Goal: Information Seeking & Learning: Learn about a topic

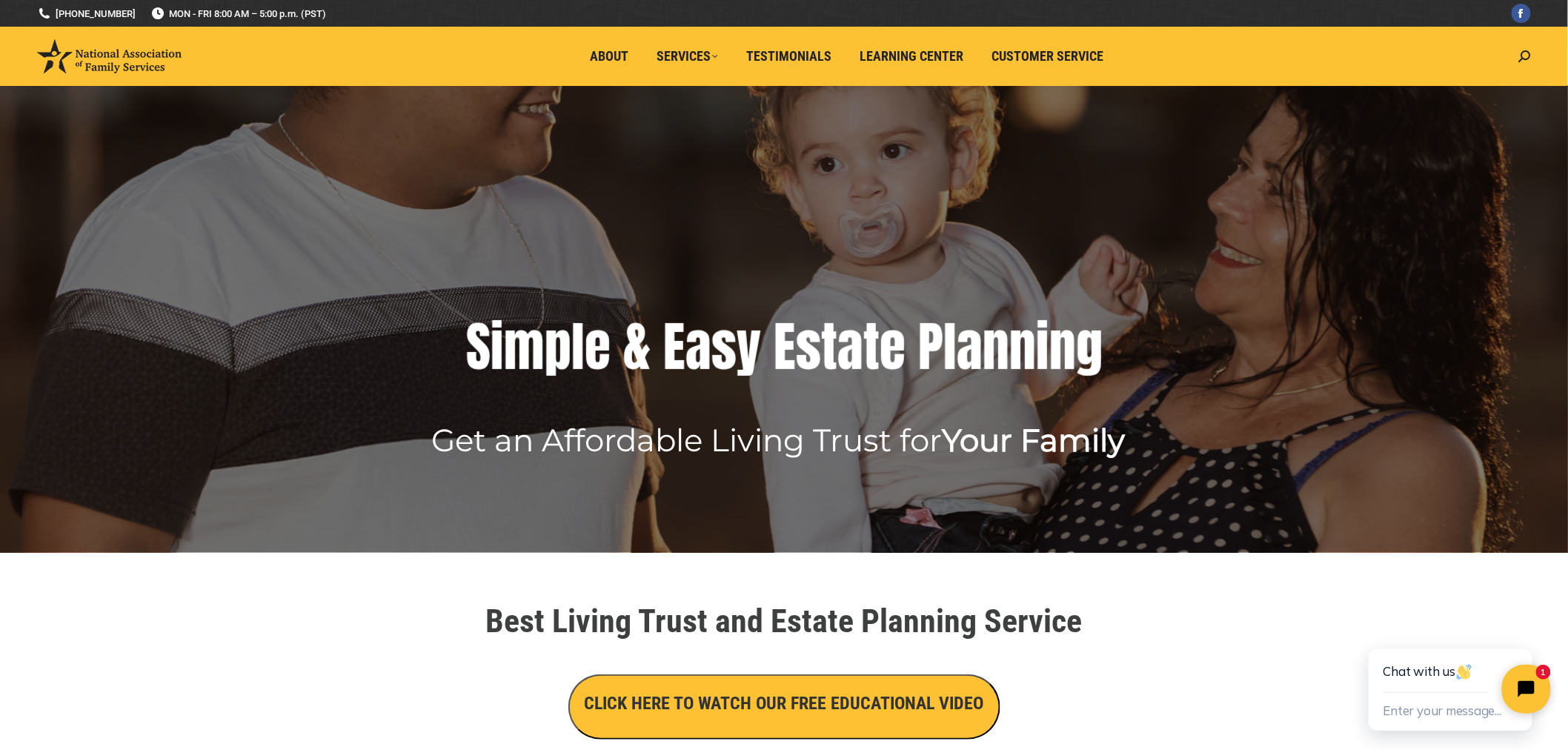
click at [1525, 683] on icon "Close chat widget" at bounding box center [1534, 688] width 23 height 23
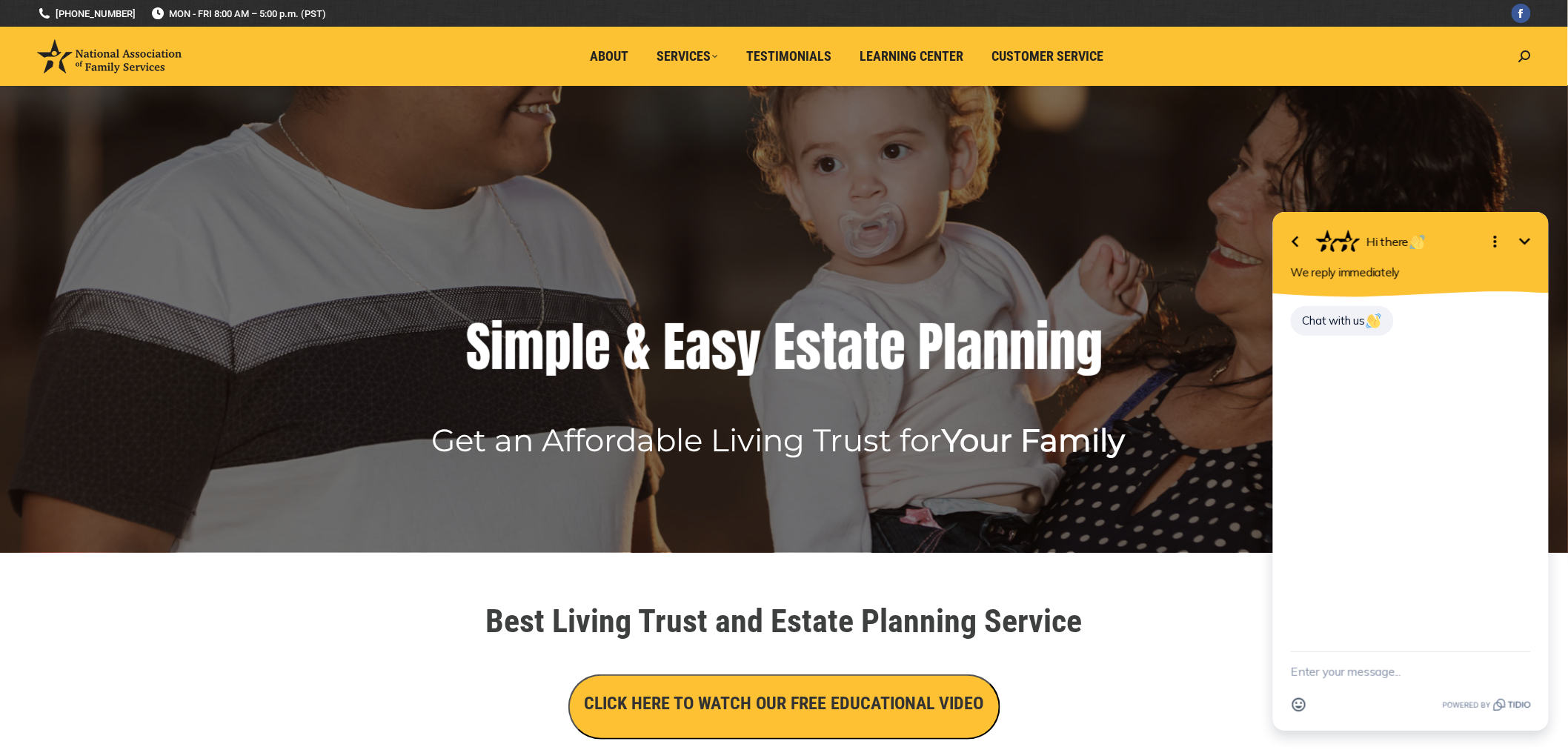
drag, startPoint x: 1514, startPoint y: 236, endPoint x: 1484, endPoint y: 236, distance: 30.0
click at [1516, 236] on icon "Minimize" at bounding box center [1524, 240] width 17 height 17
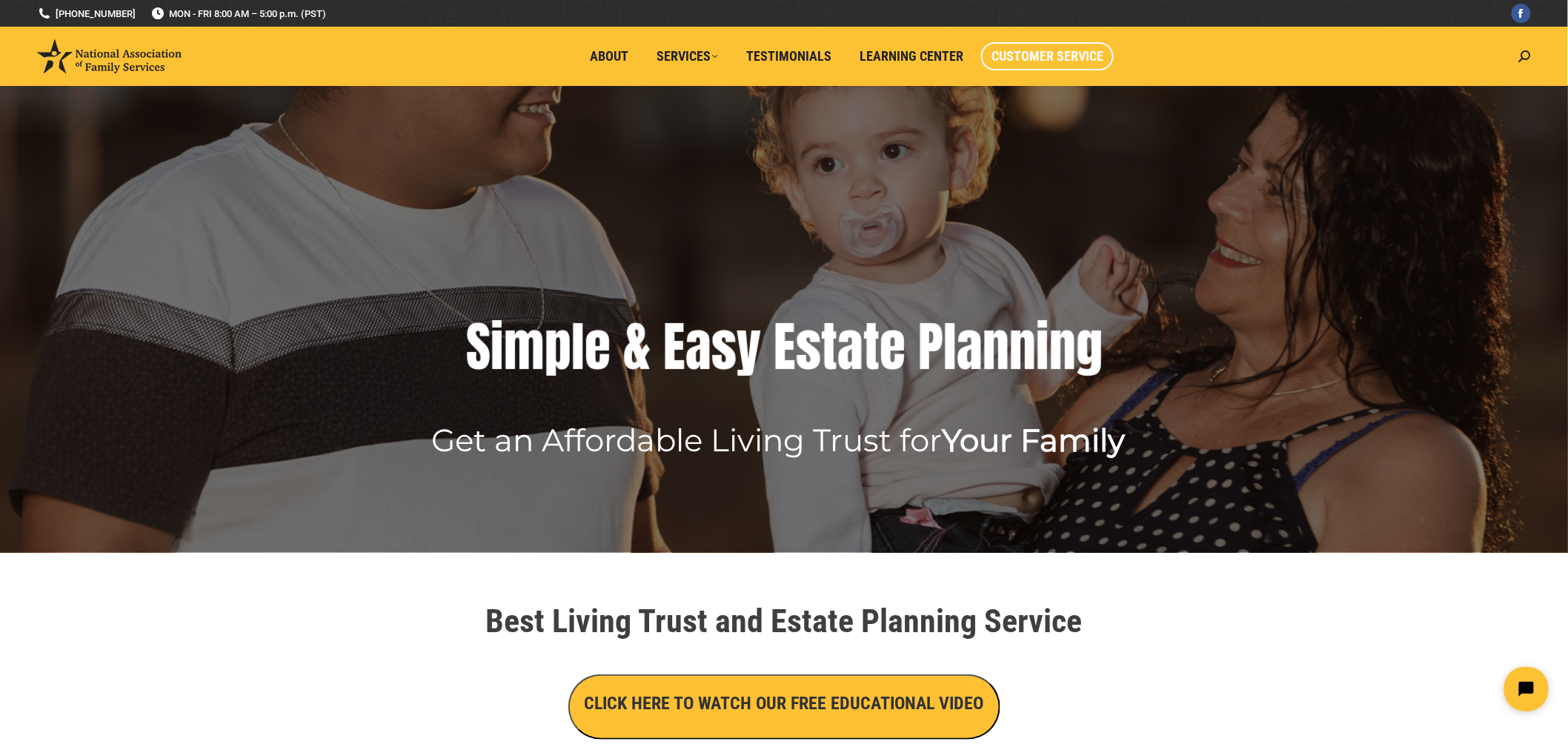
click at [1063, 60] on span "Customer Service" at bounding box center [1047, 56] width 112 height 16
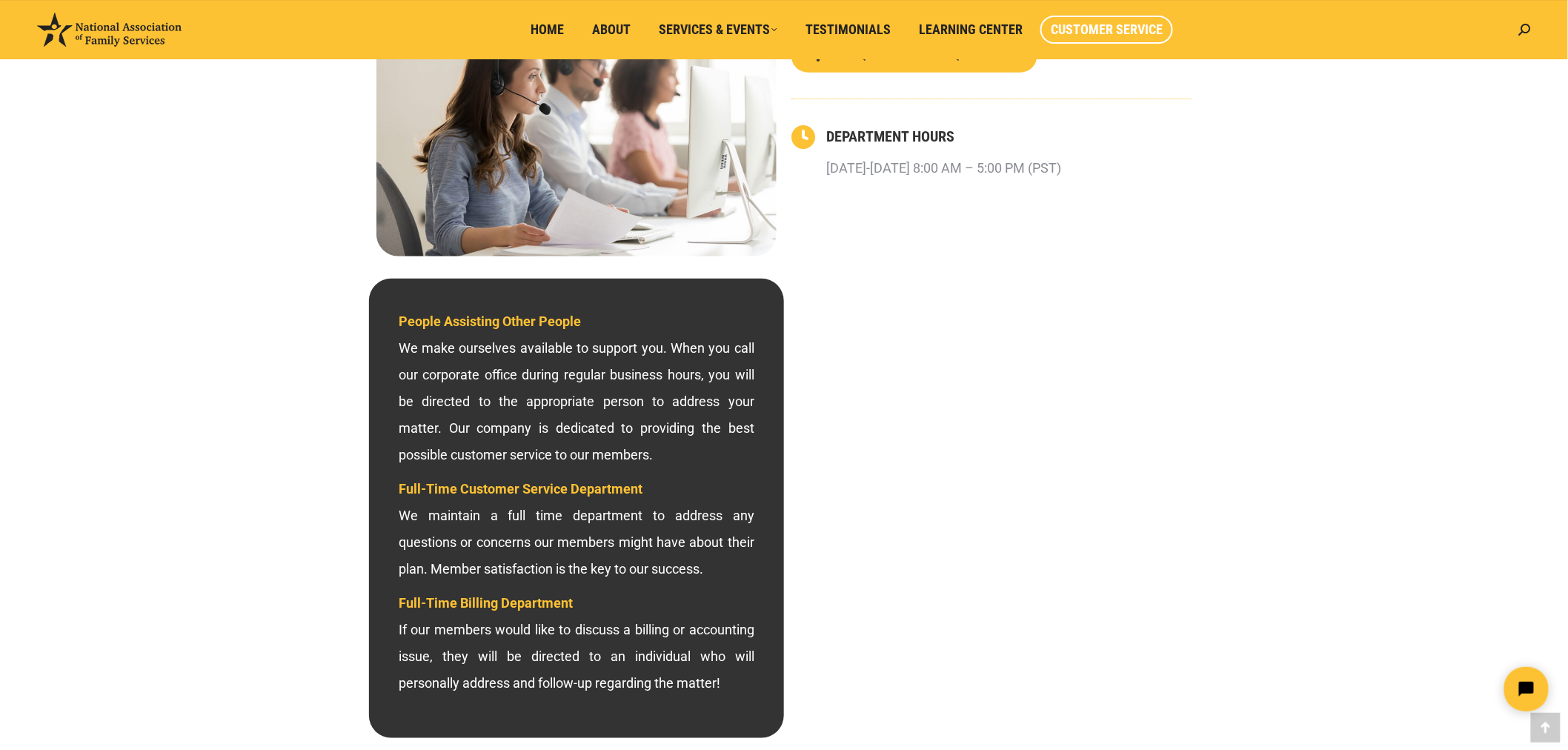
scroll to position [329, 0]
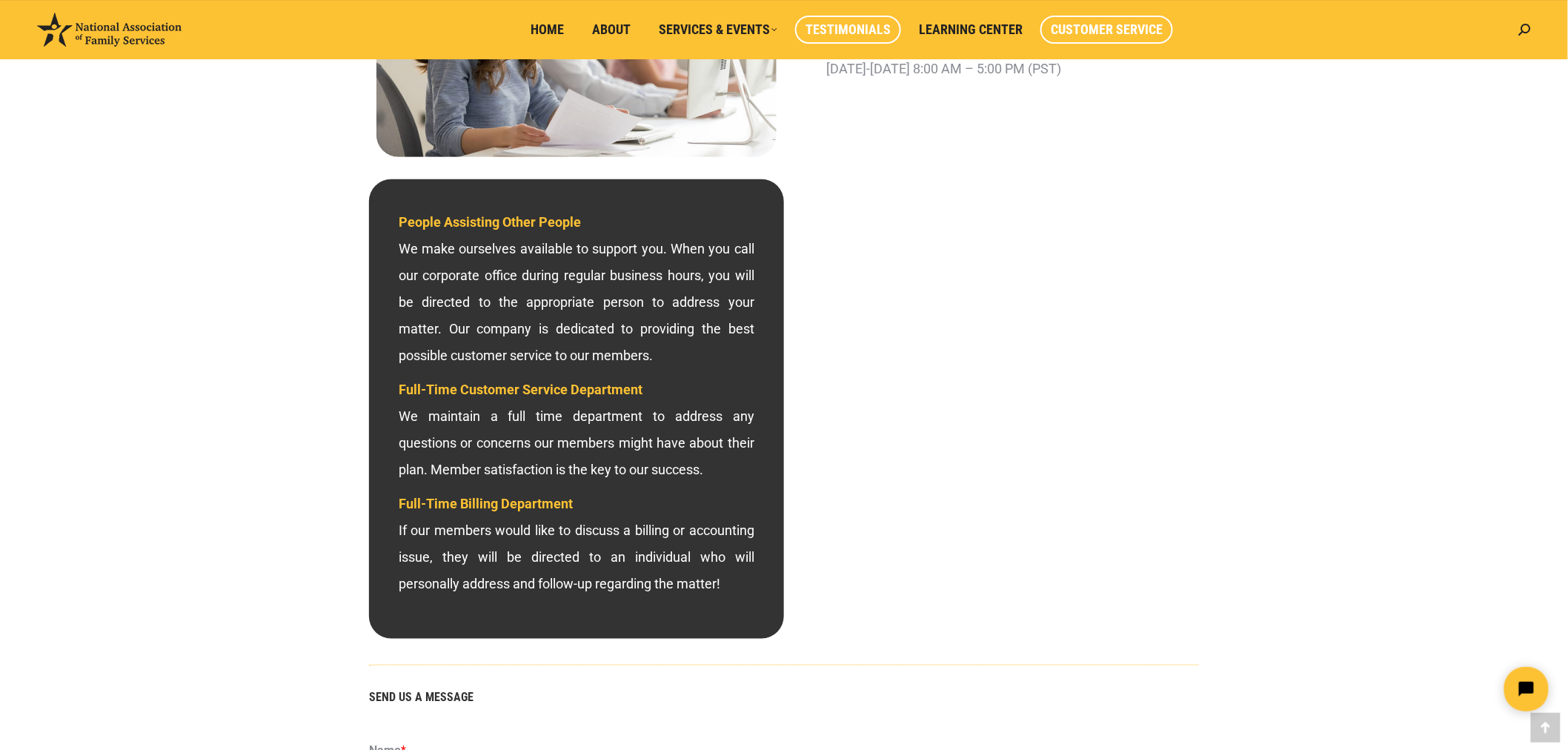
click at [829, 23] on span "Testimonials" at bounding box center [848, 30] width 85 height 16
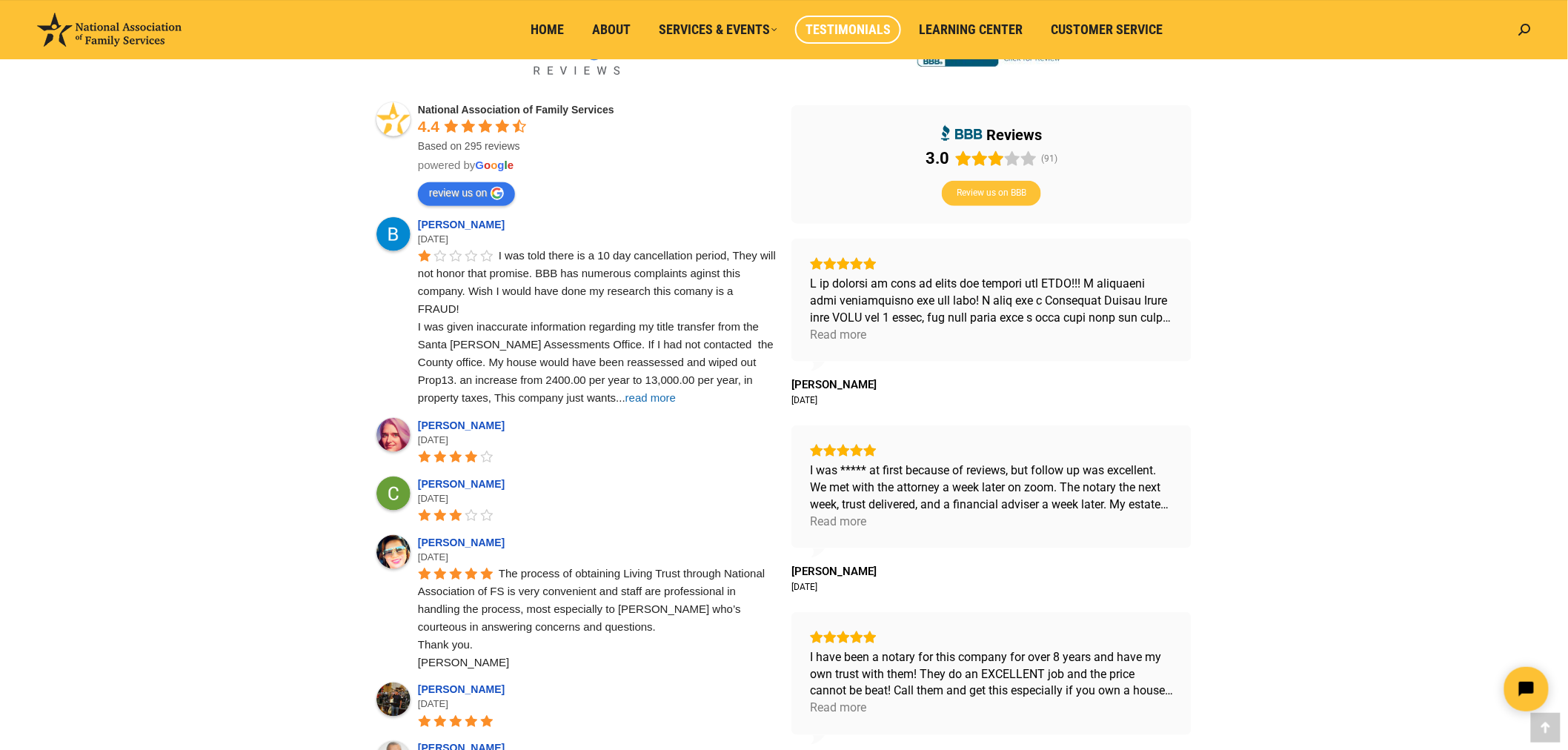
scroll to position [411, 0]
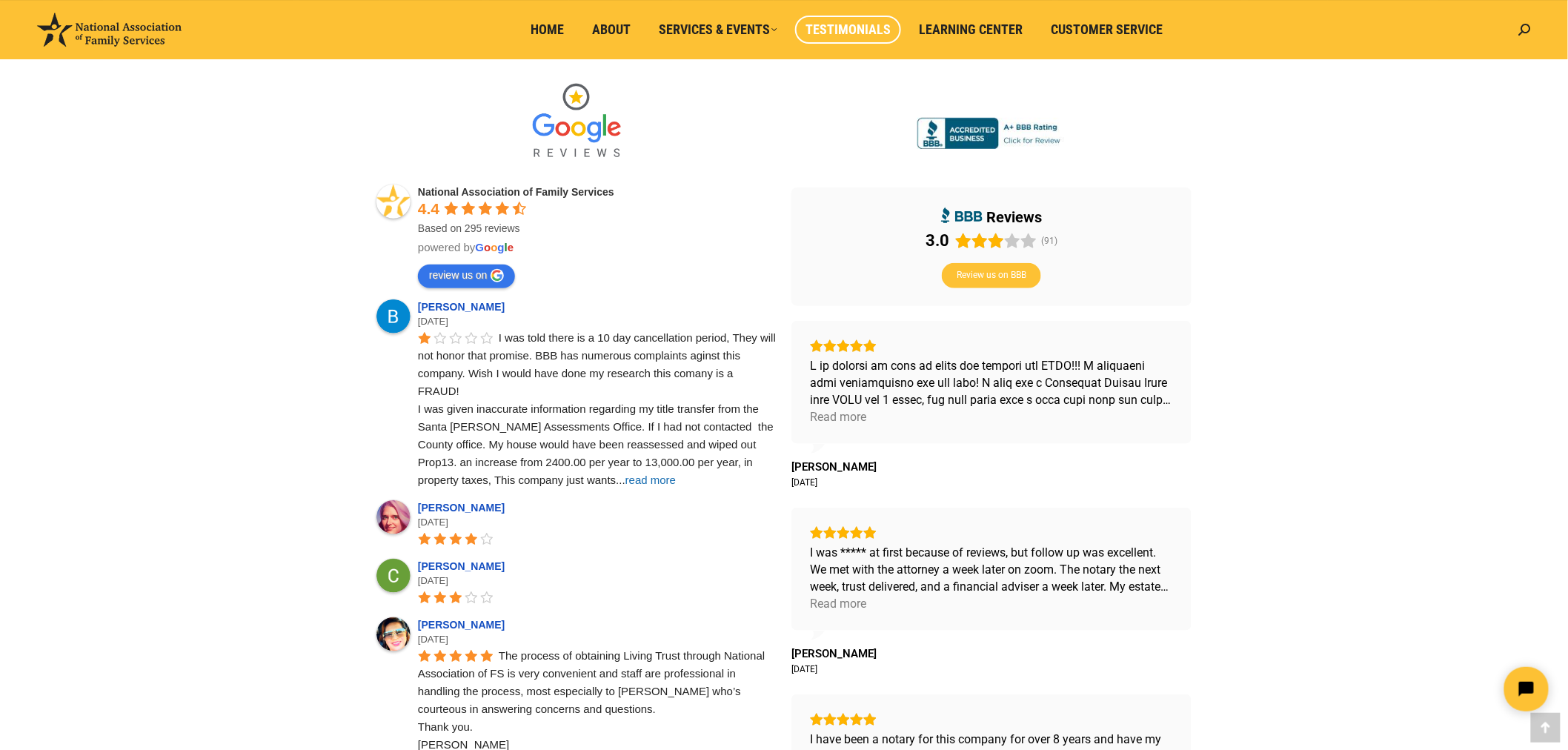
click at [515, 194] on span "National Association of Family Services" at bounding box center [516, 192] width 196 height 12
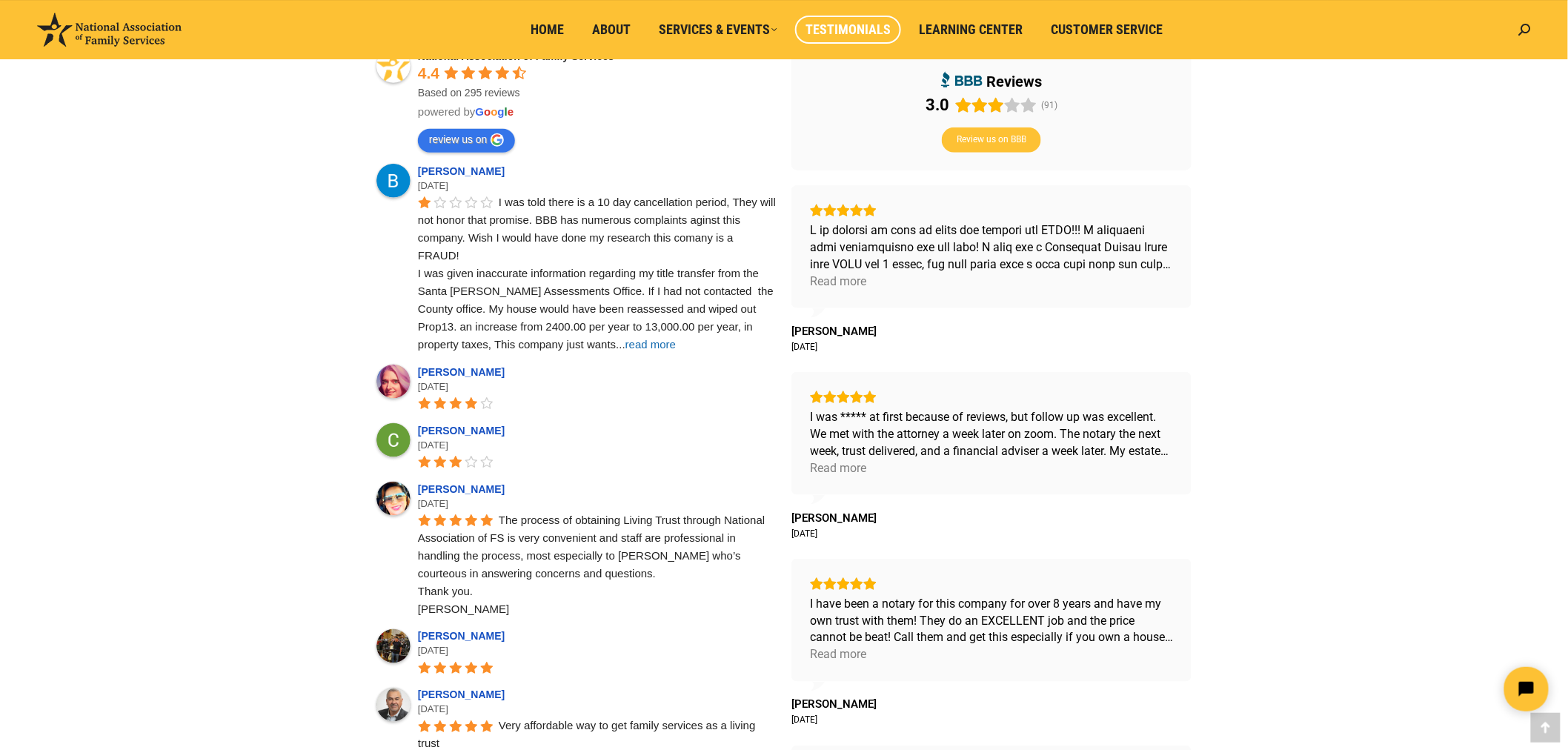
scroll to position [576, 0]
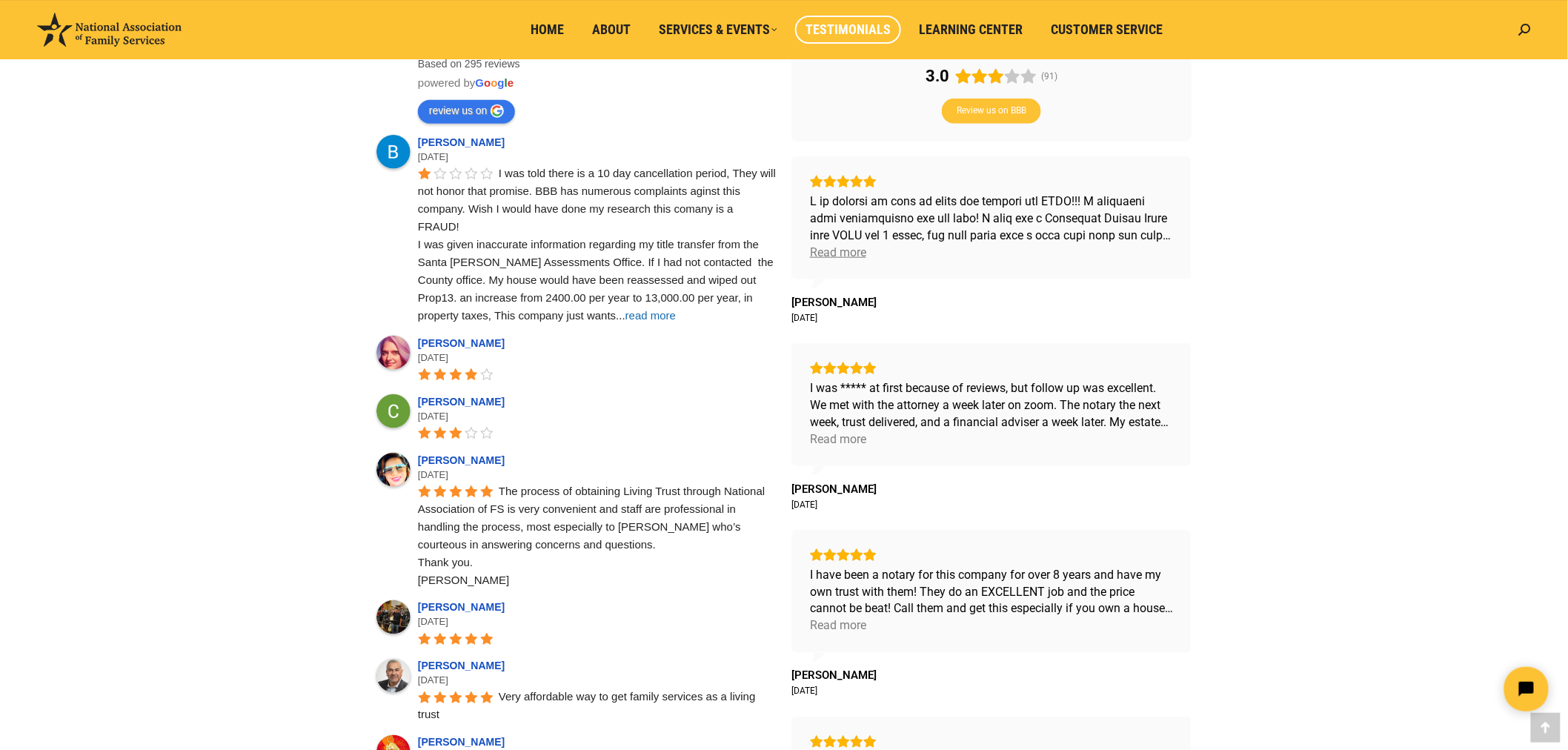
click at [837, 254] on div "Read more" at bounding box center [837, 253] width 56 height 17
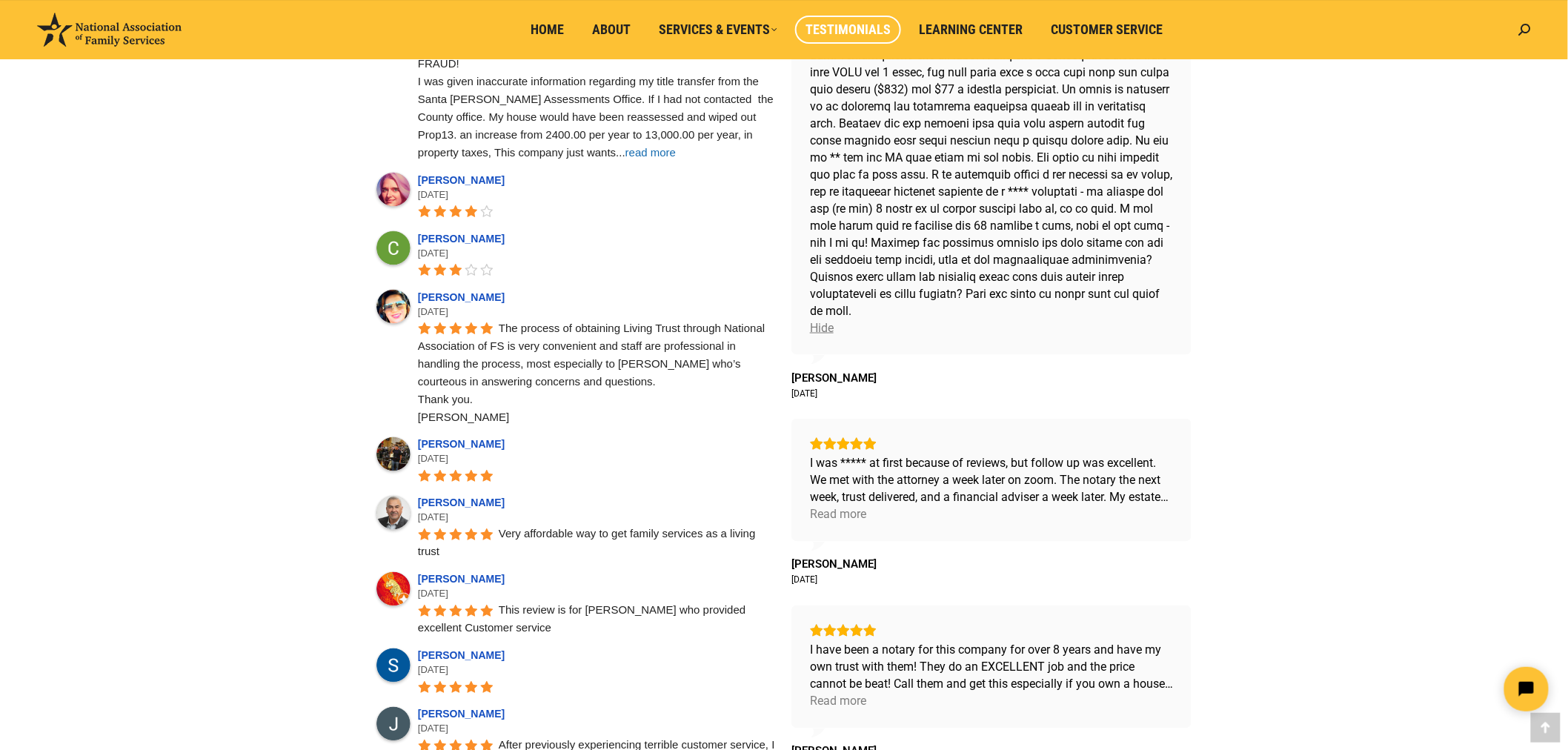
scroll to position [741, 0]
click at [478, 235] on link "Clayton Helvey" at bounding box center [463, 237] width 91 height 12
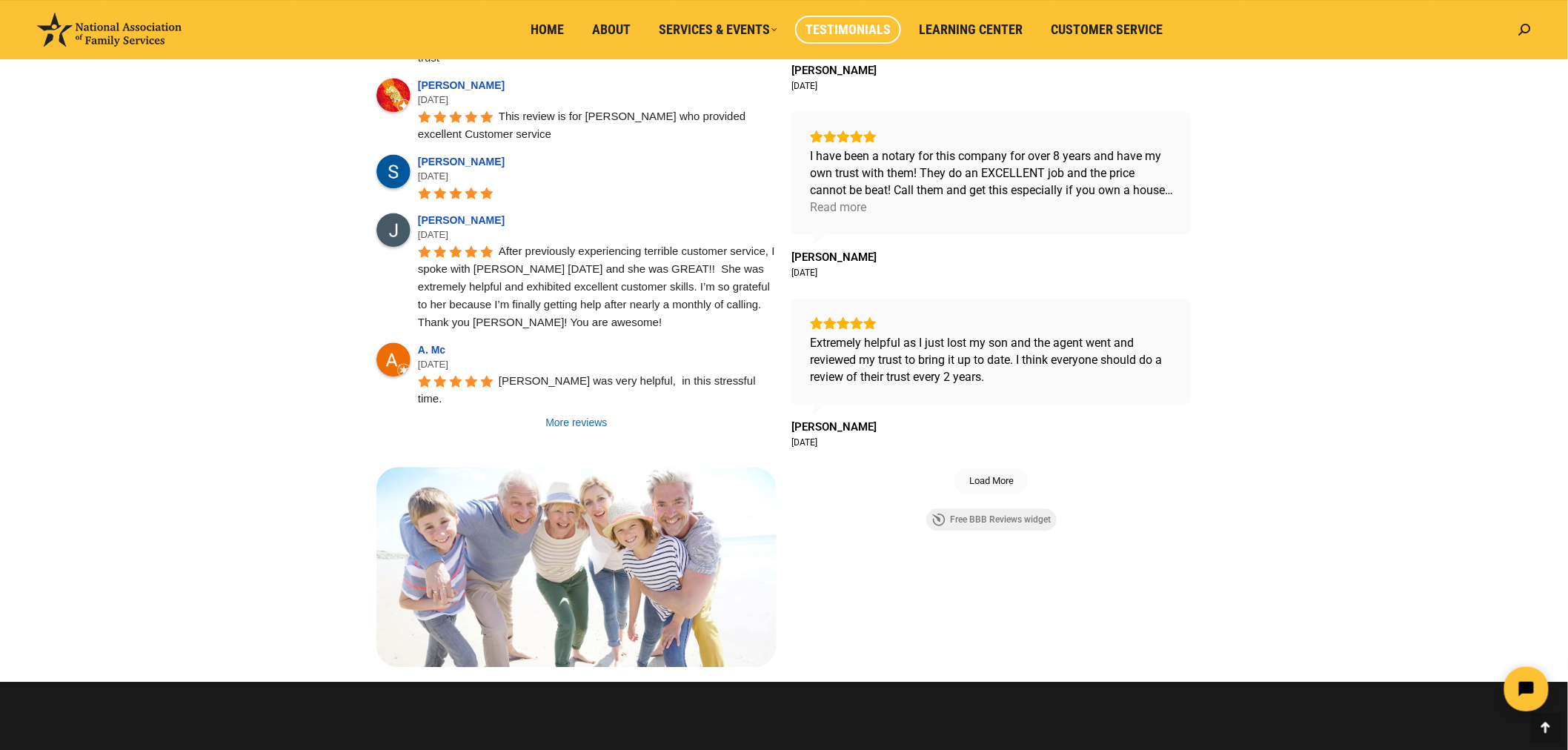
scroll to position [1235, 0]
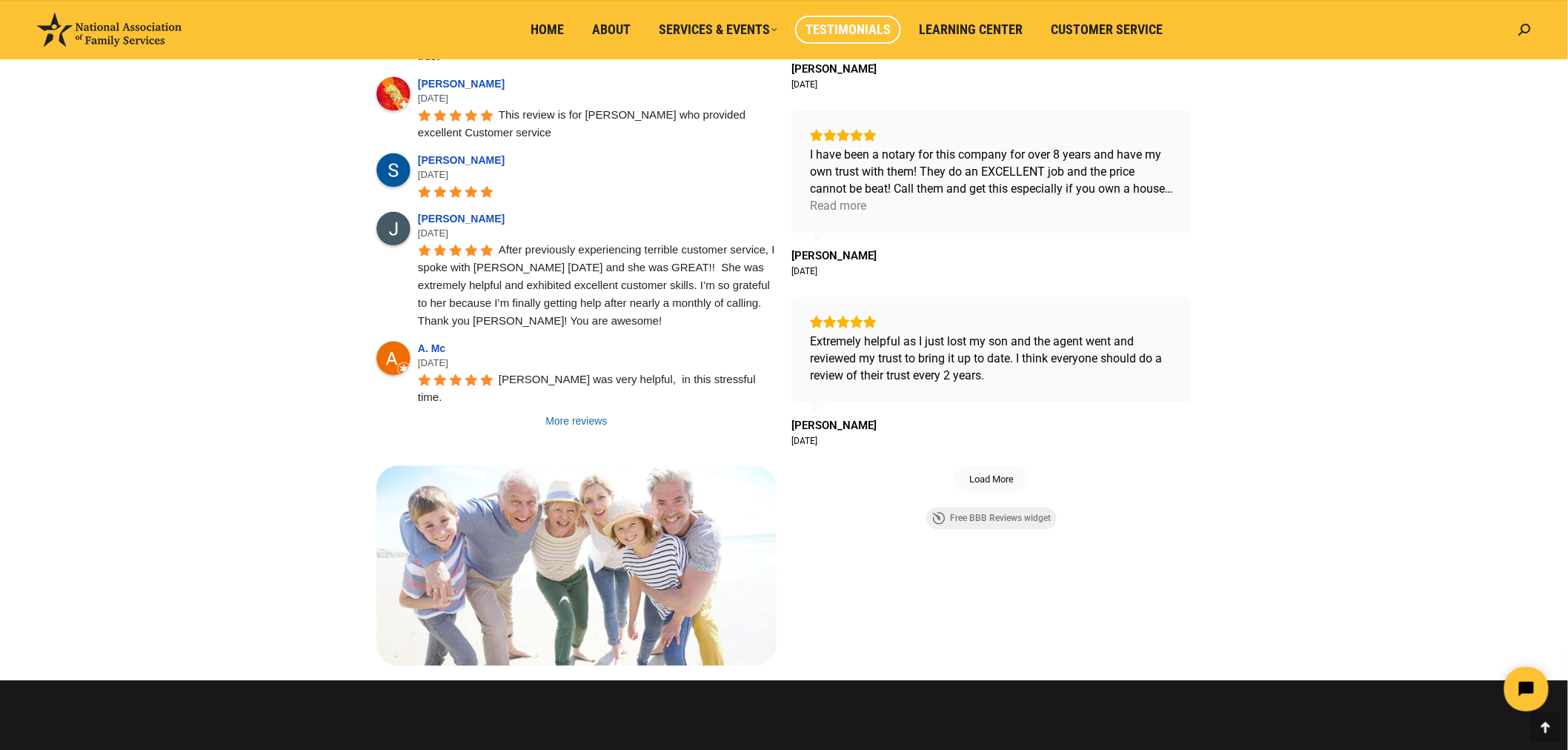
click at [588, 413] on link "More reviews" at bounding box center [576, 420] width 400 height 15
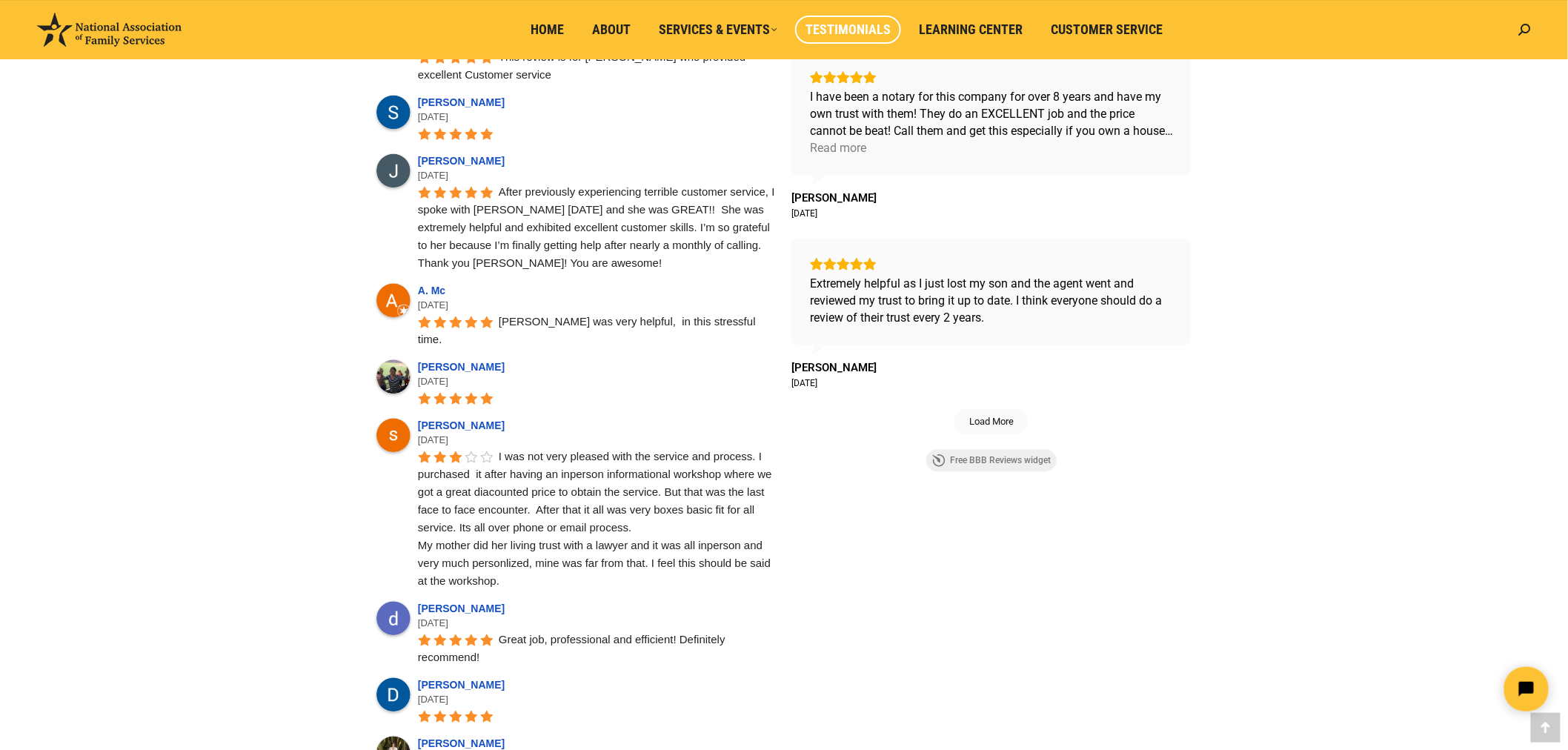
scroll to position [1317, 0]
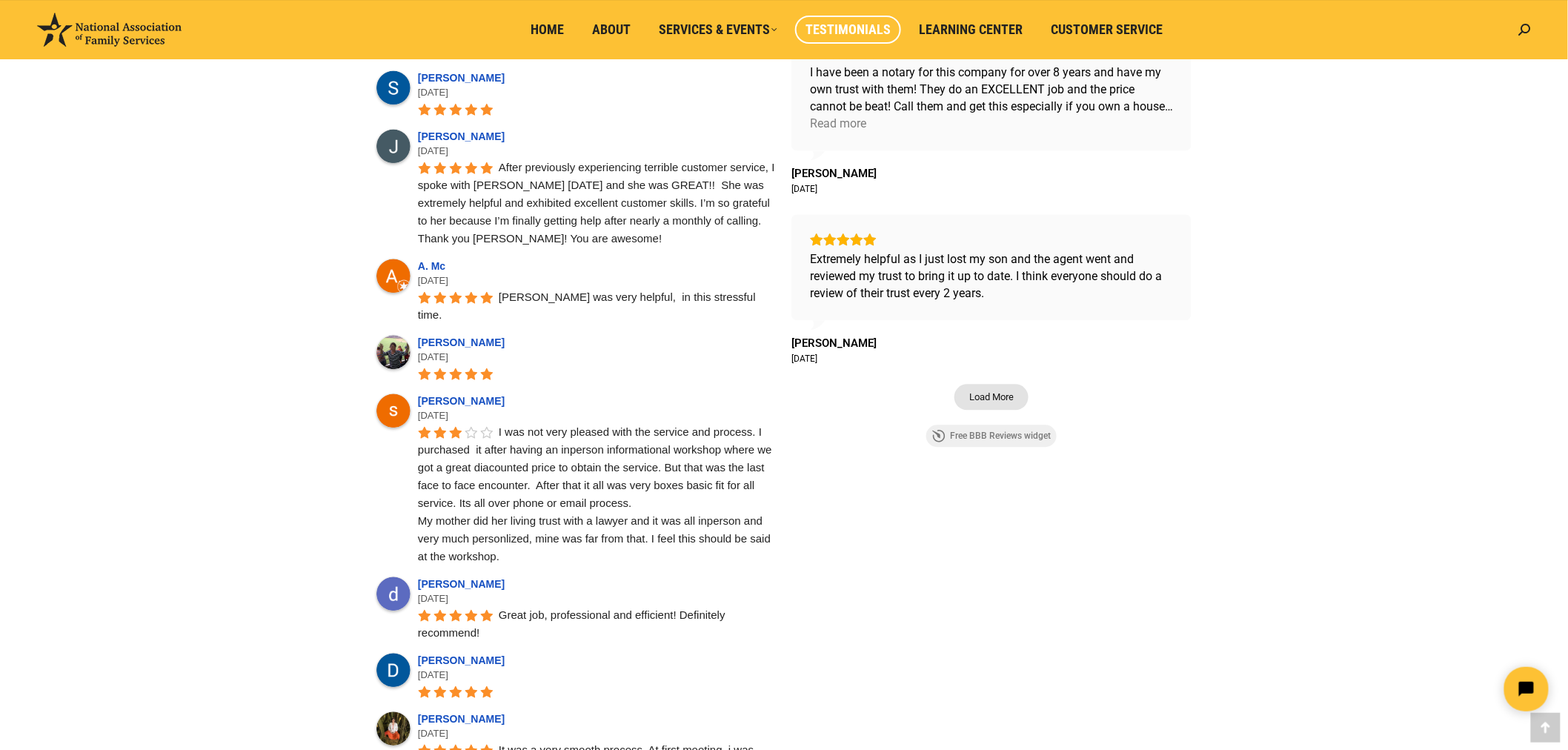
click at [994, 398] on span "Load More" at bounding box center [991, 397] width 44 height 13
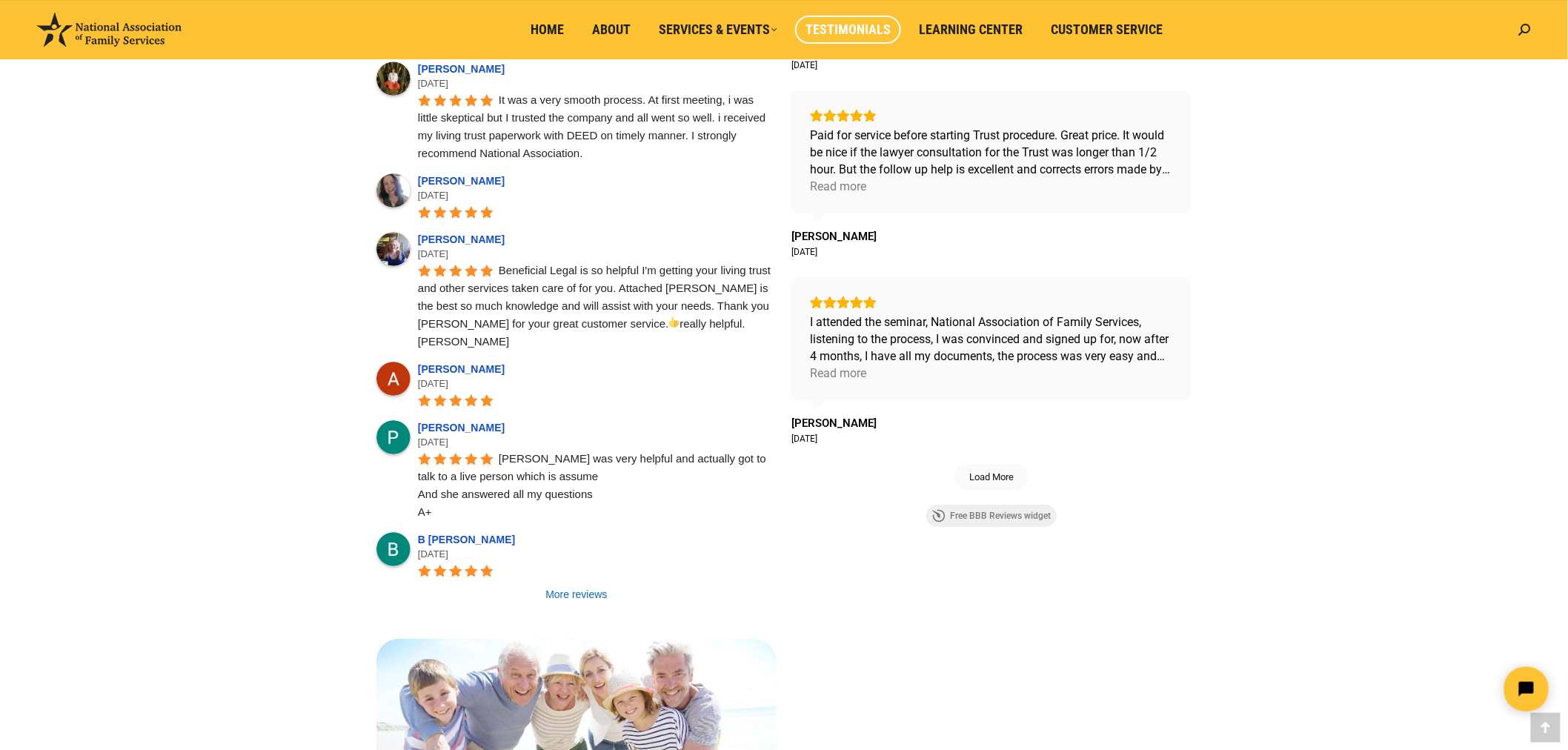
scroll to position [1977, 0]
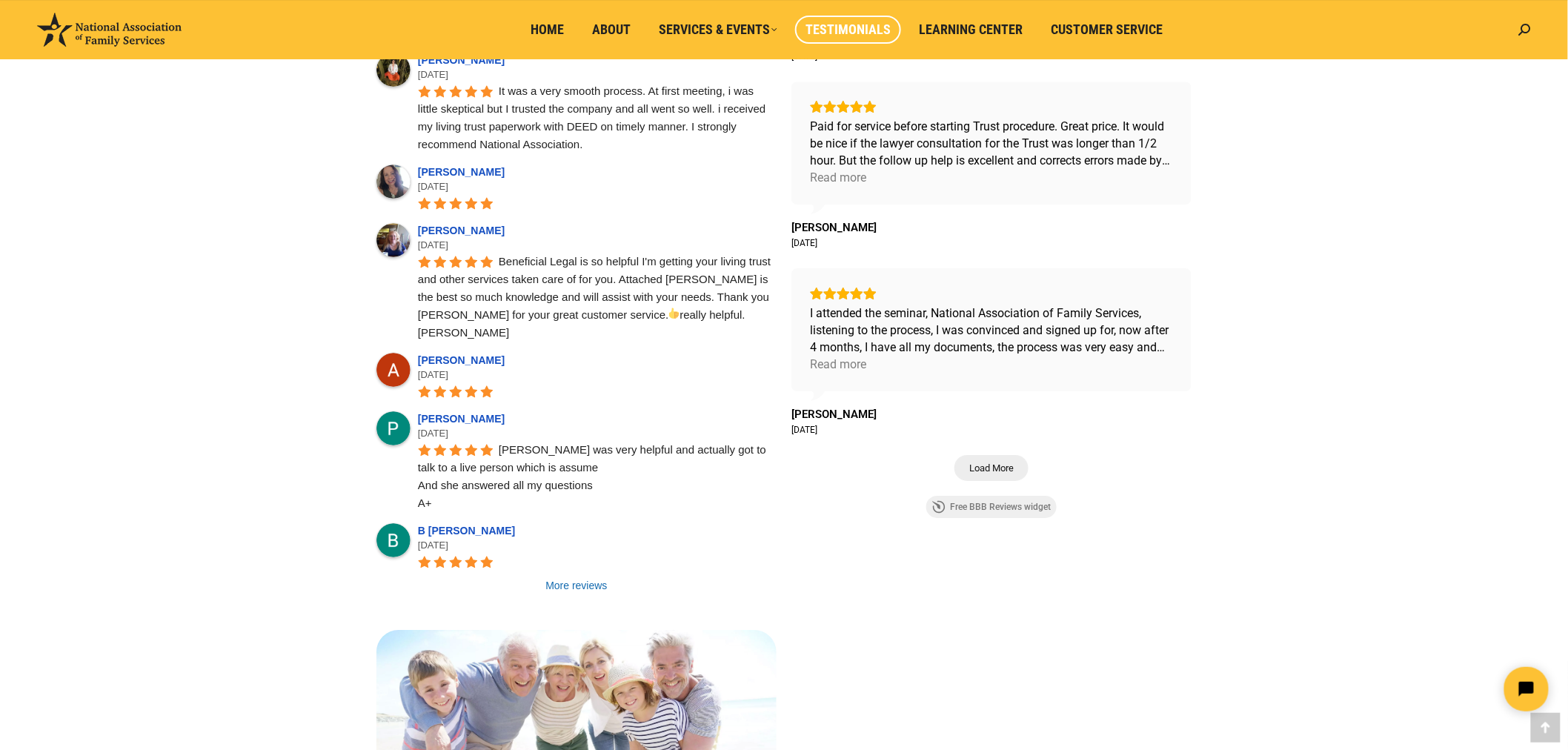
click at [996, 472] on span "Load More" at bounding box center [991, 468] width 44 height 13
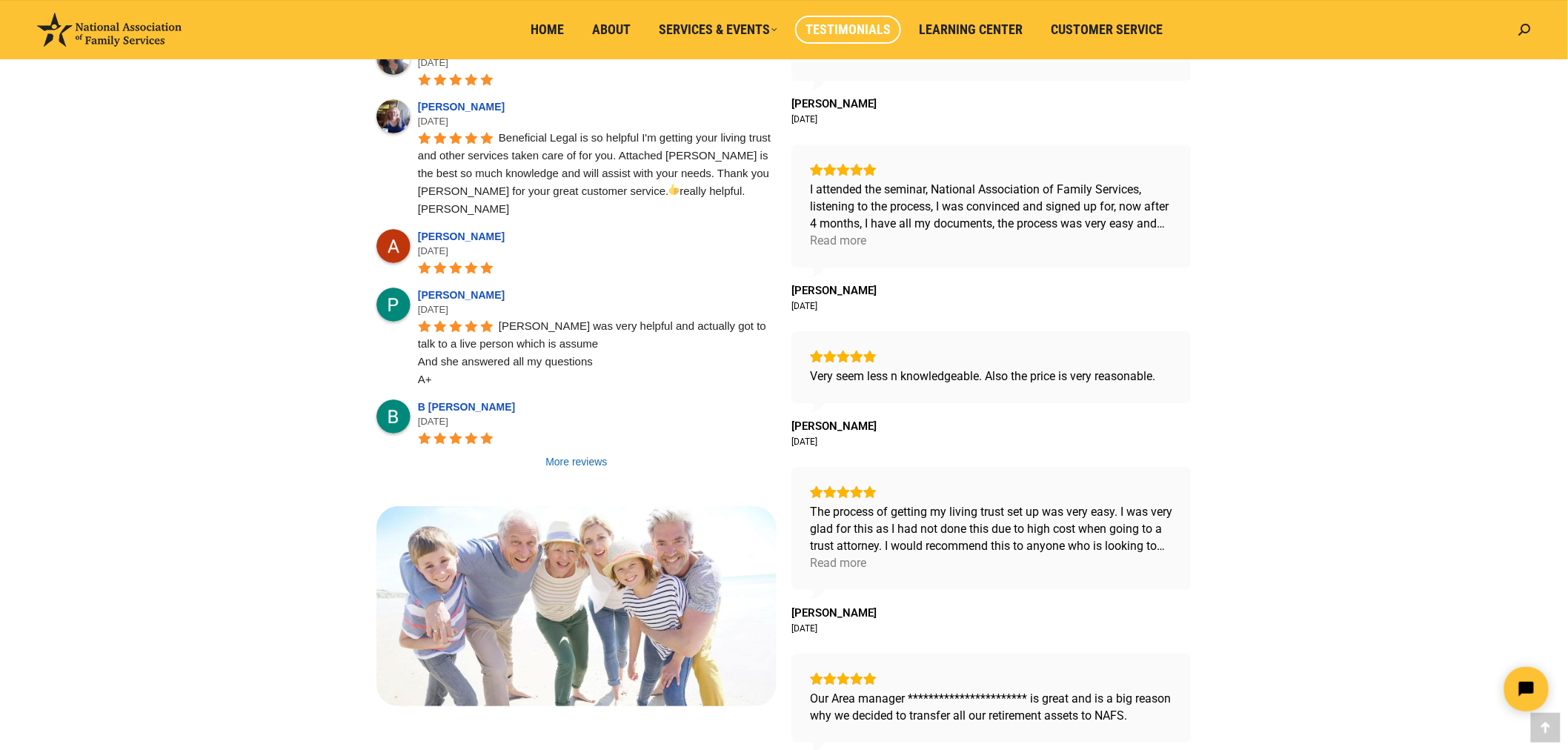
scroll to position [2306, 0]
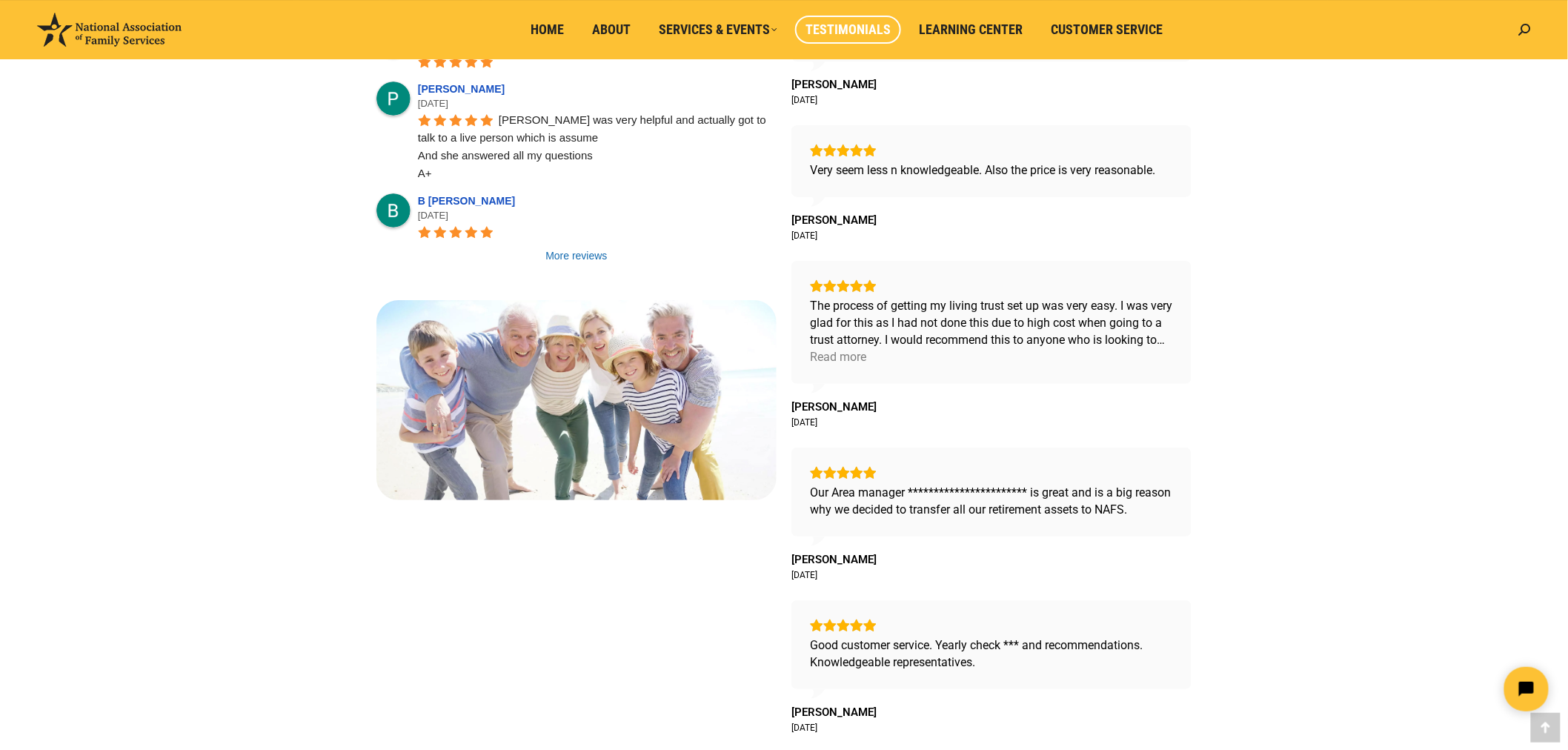
click at [580, 248] on link "More reviews" at bounding box center [576, 255] width 400 height 15
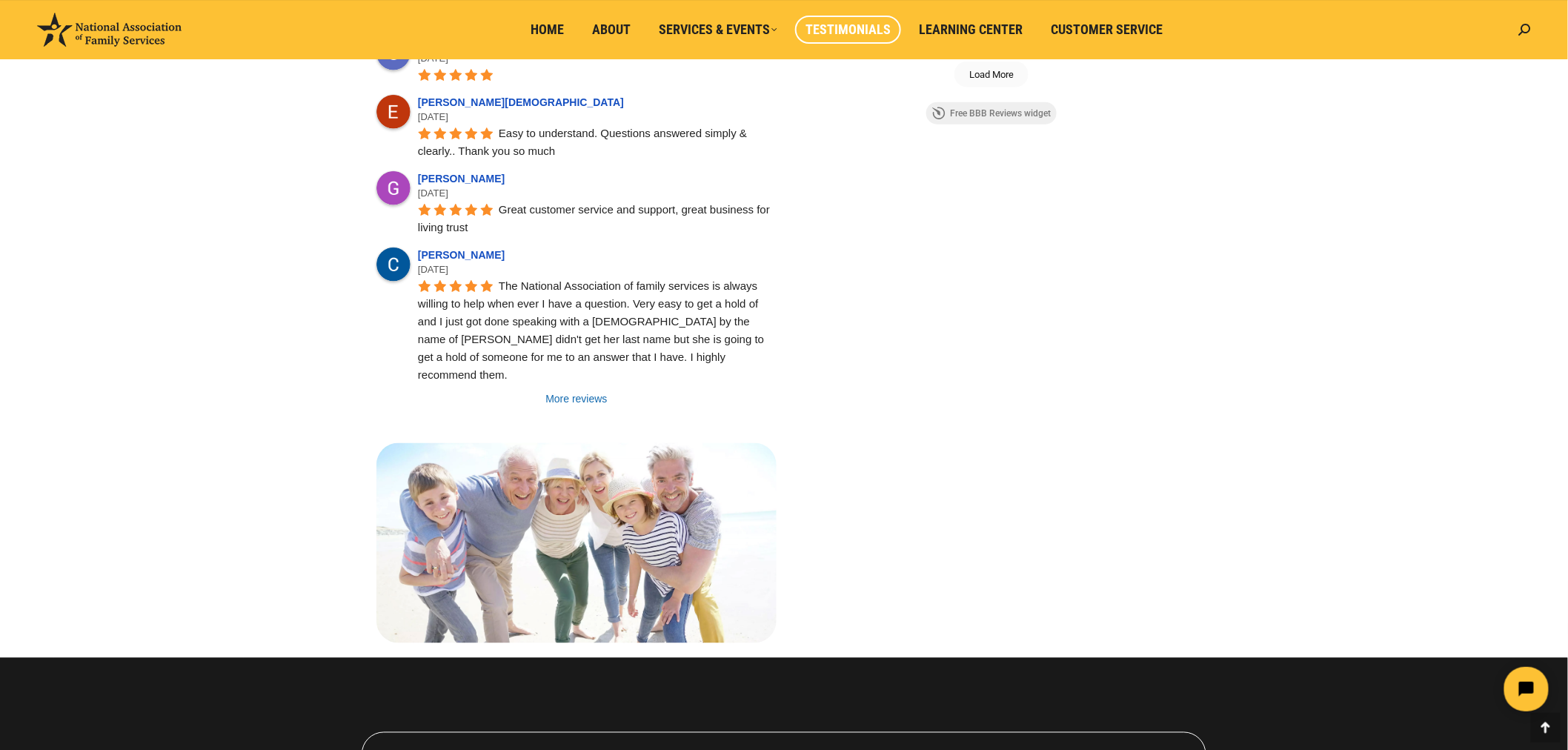
scroll to position [3047, 0]
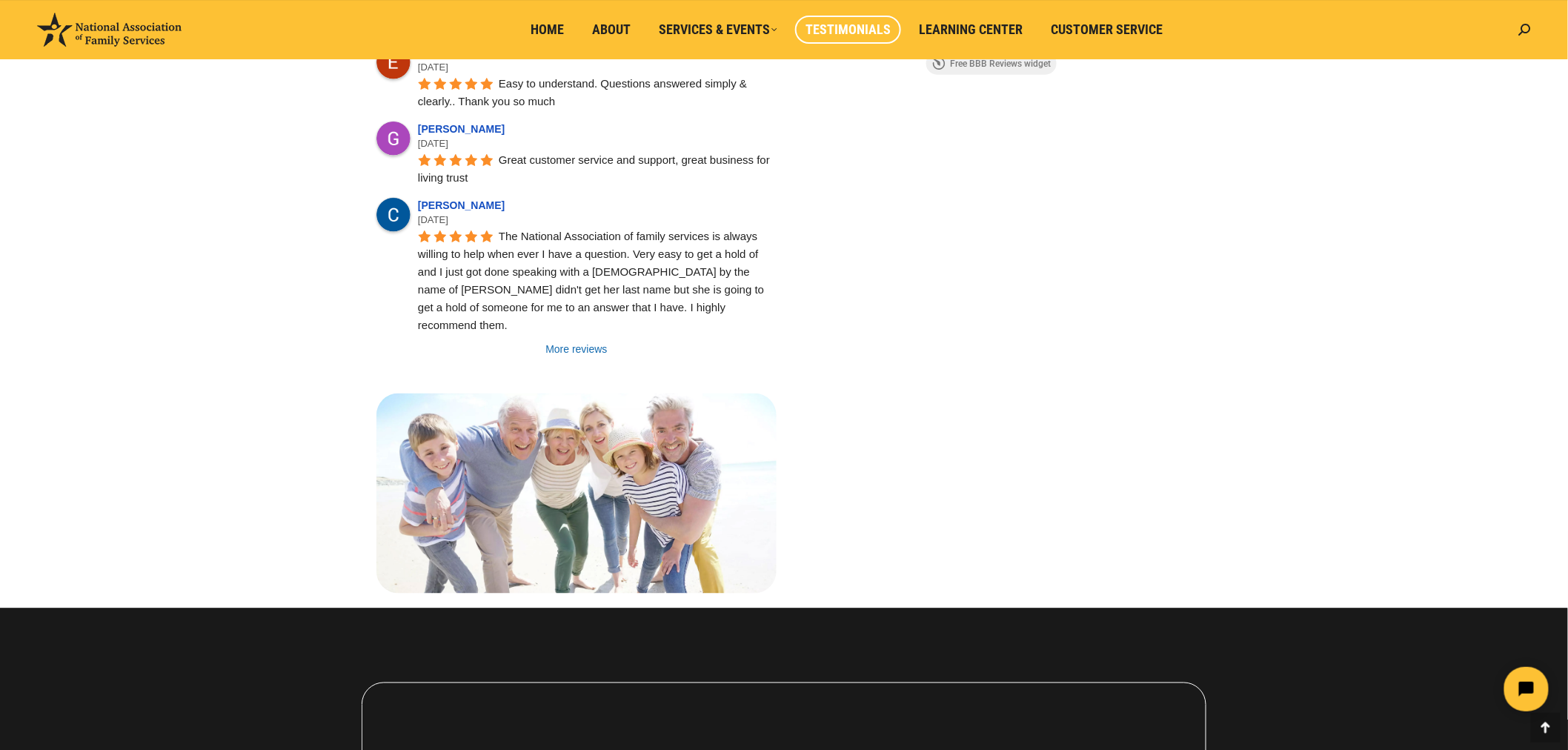
click at [598, 342] on link "More reviews" at bounding box center [576, 349] width 400 height 15
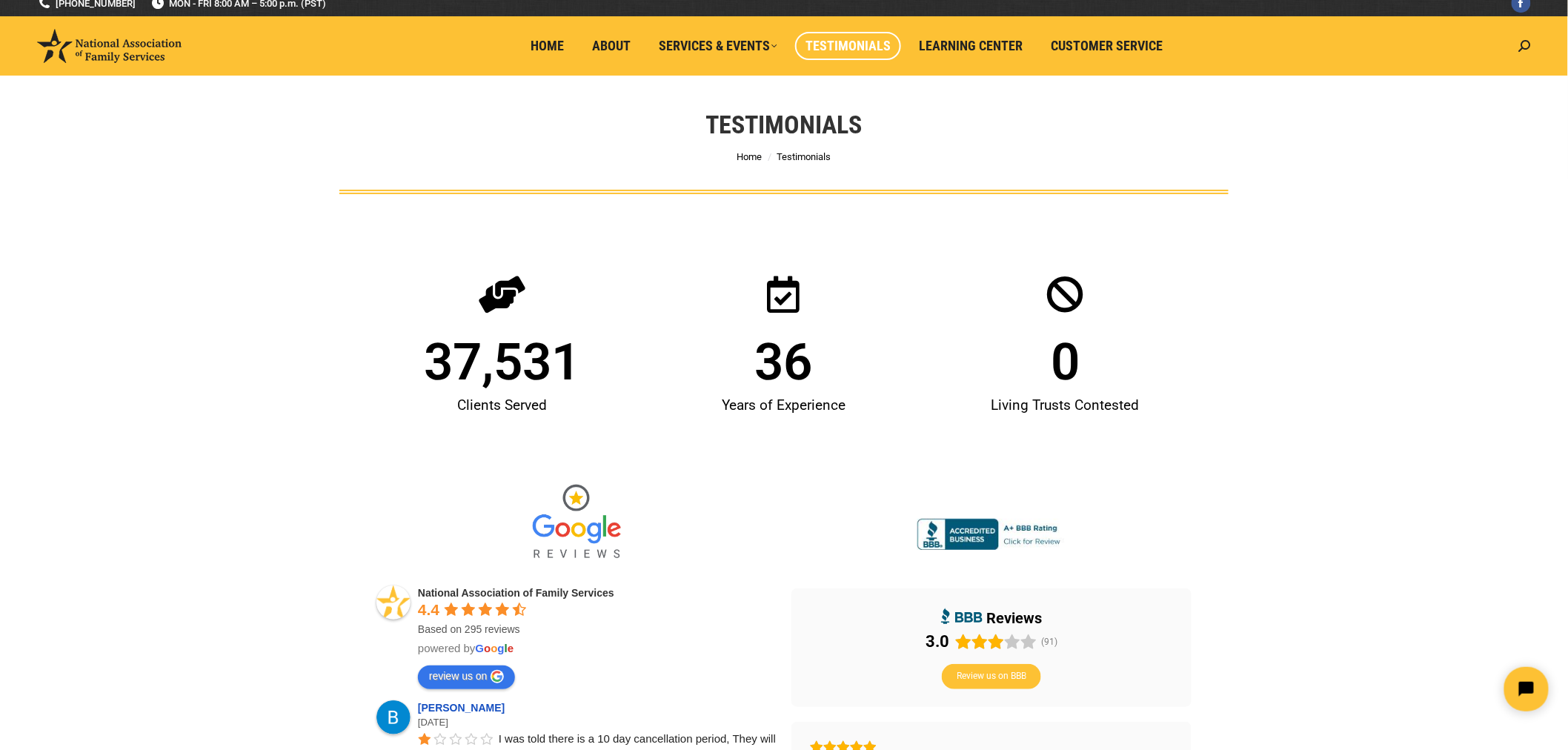
scroll to position [0, 0]
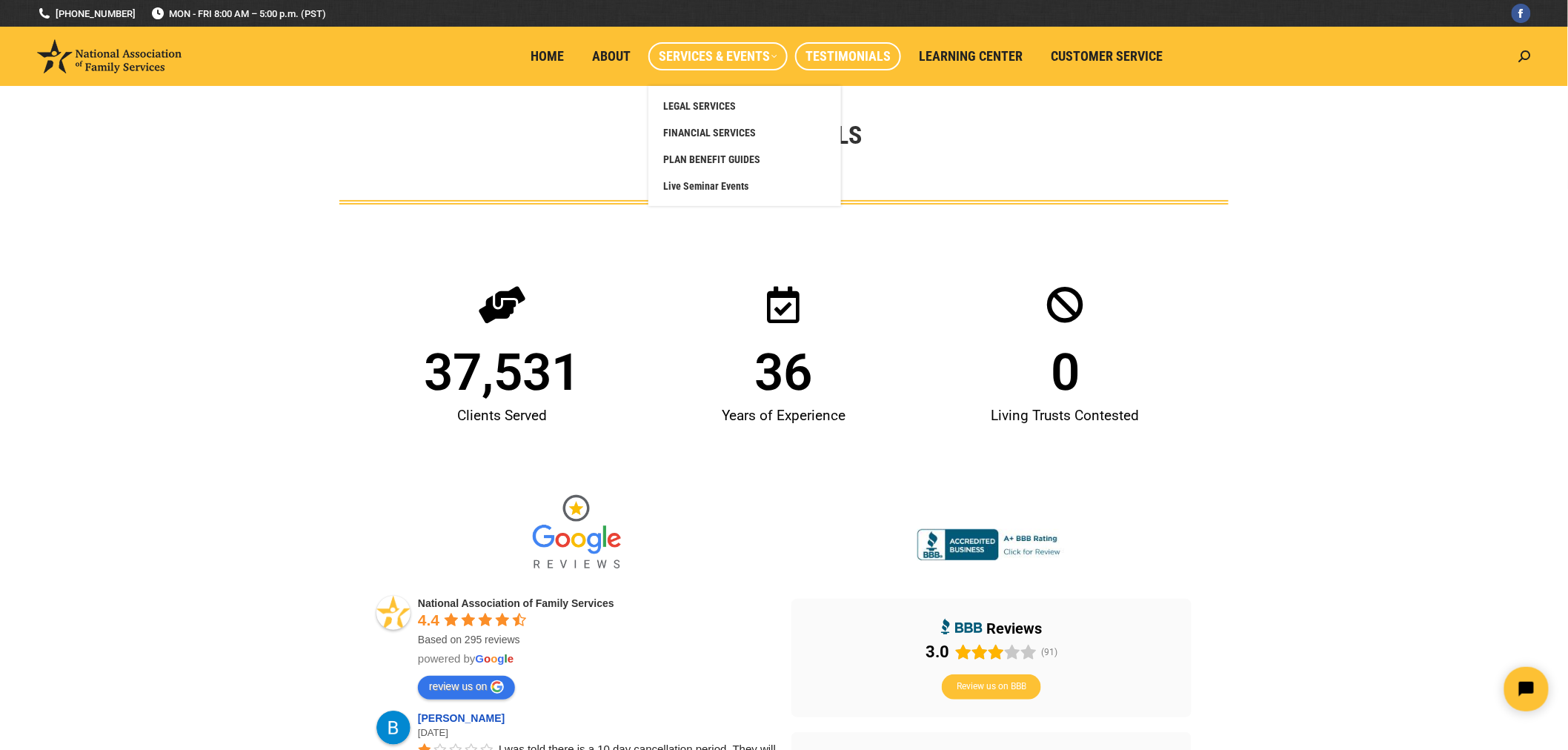
click at [758, 56] on span "Services & Events" at bounding box center [718, 56] width 119 height 16
click at [722, 181] on span "Live Seminar Events" at bounding box center [705, 186] width 85 height 13
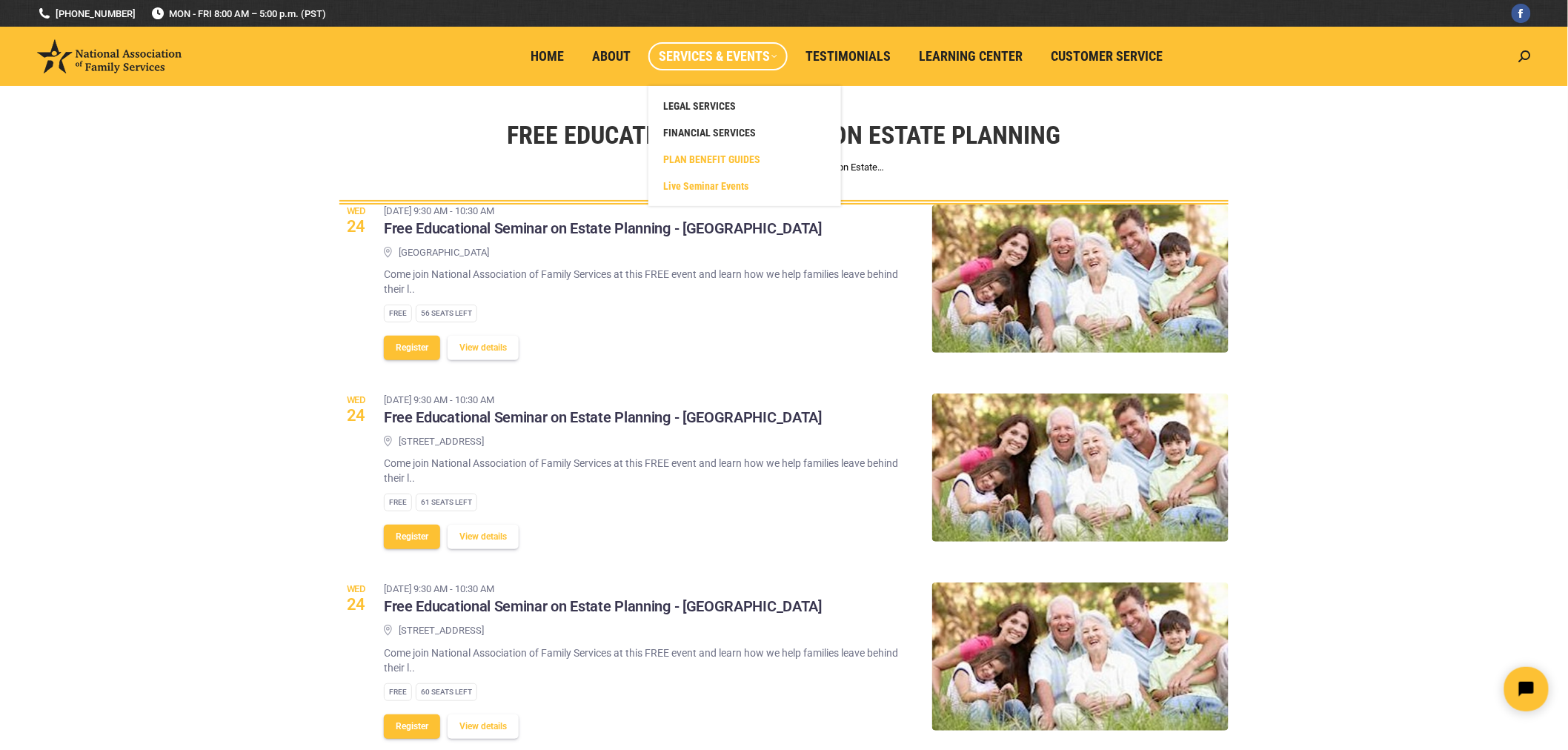
click at [726, 158] on span "PLAN BENEFIT GUIDES" at bounding box center [712, 159] width 97 height 13
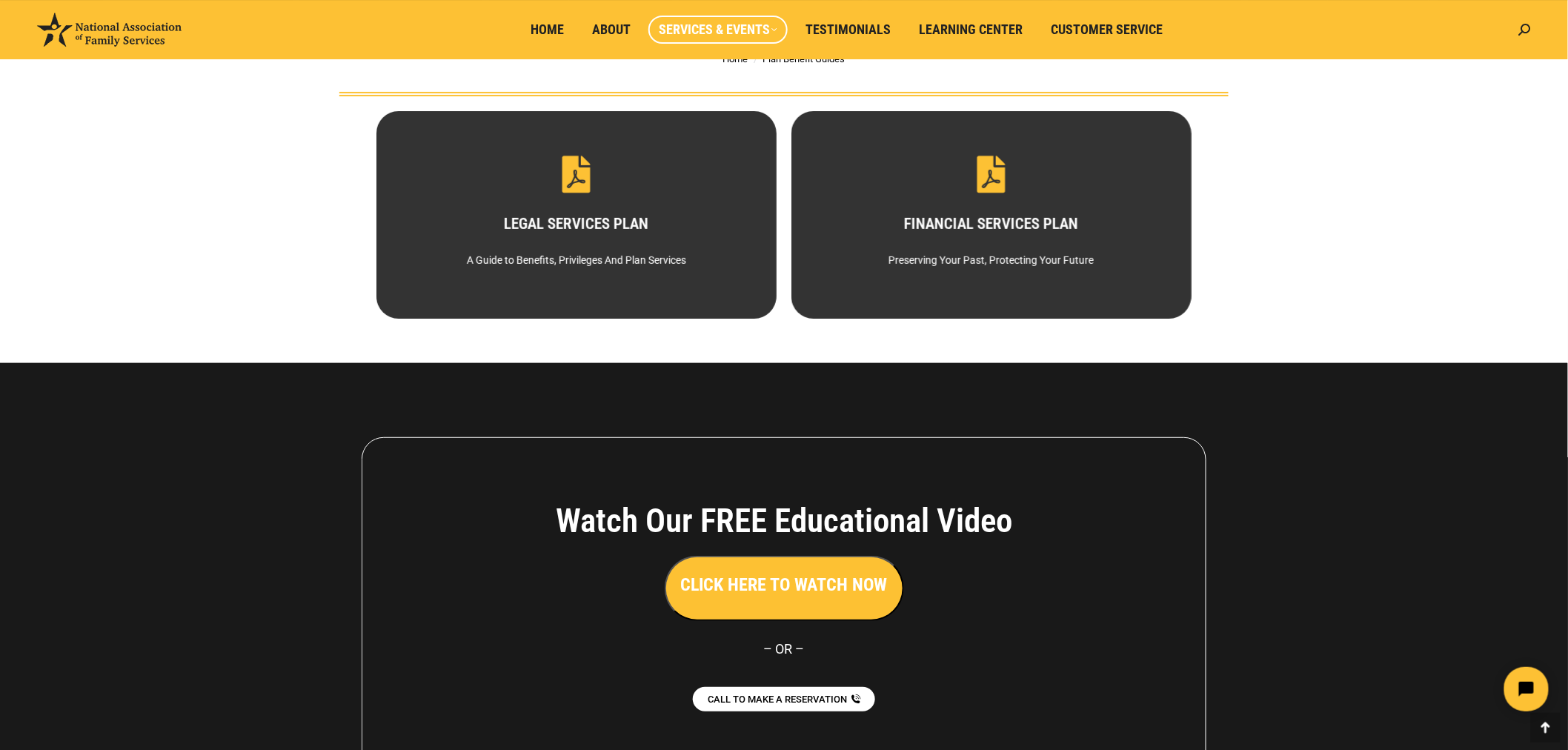
scroll to position [255, 0]
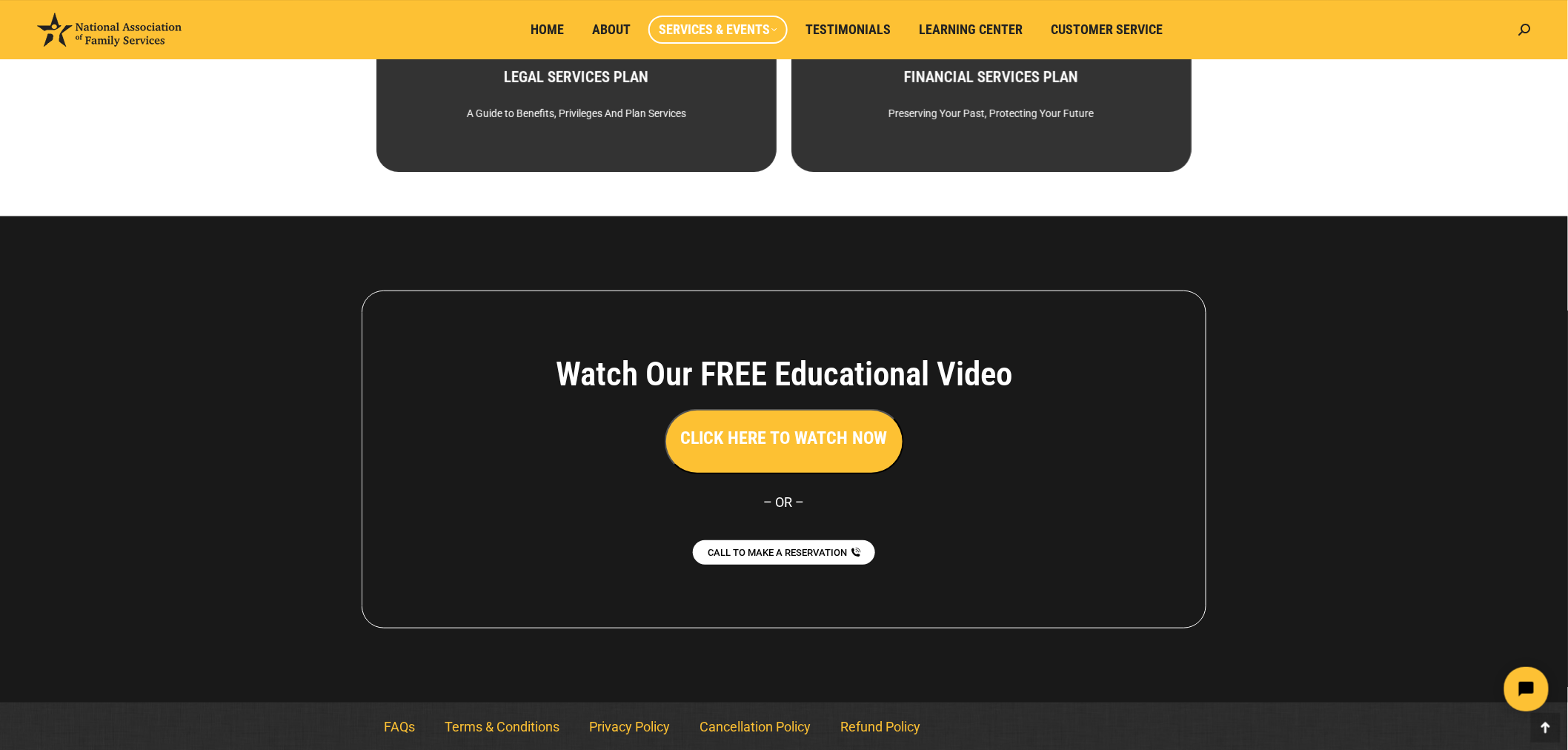
click at [771, 433] on h3 "CLICK HERE TO WATCH NOW" at bounding box center [784, 438] width 207 height 25
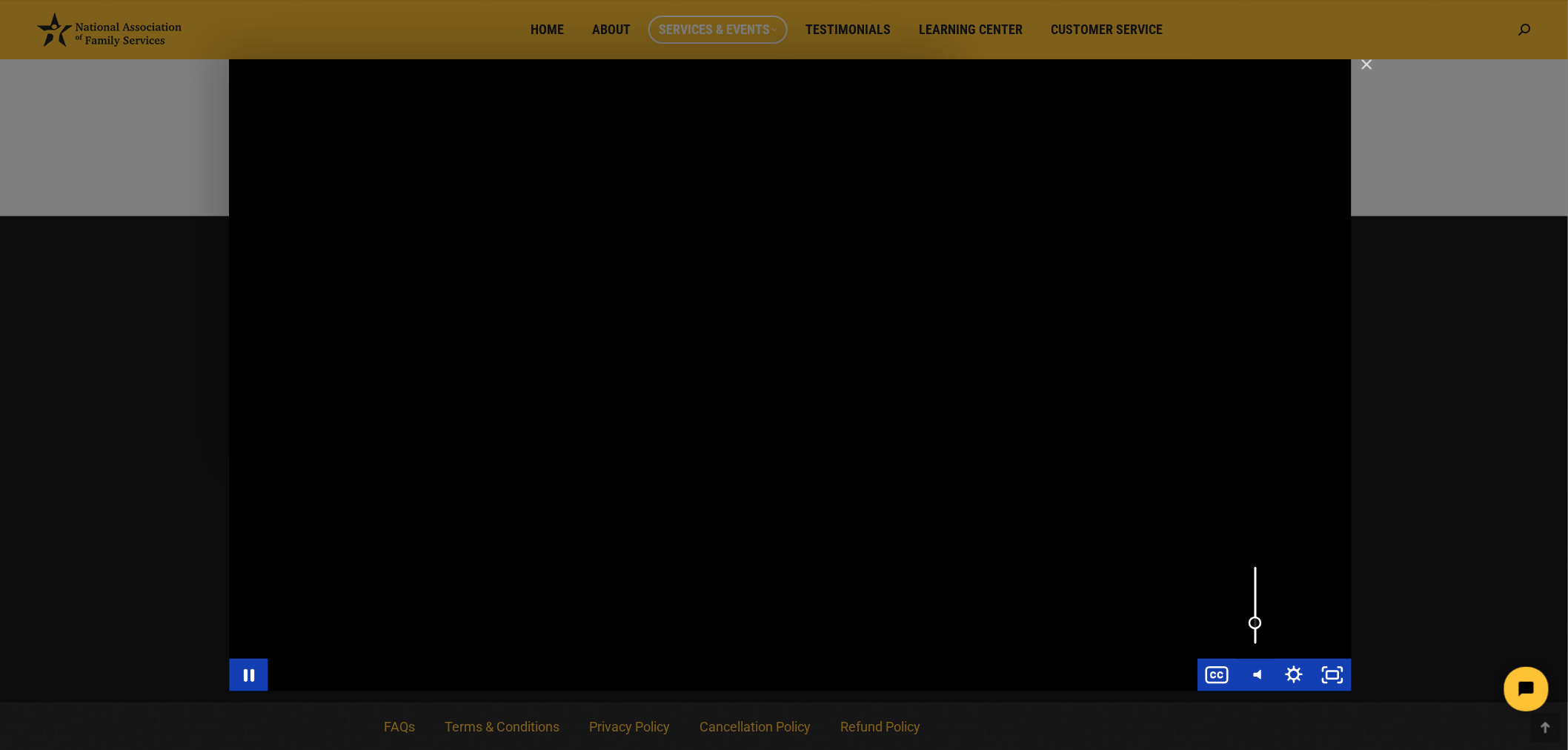
drag, startPoint x: 1256, startPoint y: 567, endPoint x: 1256, endPoint y: 623, distance: 56.0
click at [1256, 623] on div "Volume" at bounding box center [1255, 622] width 13 height 13
click at [1364, 62] on img "Close" at bounding box center [1360, 70] width 25 height 25
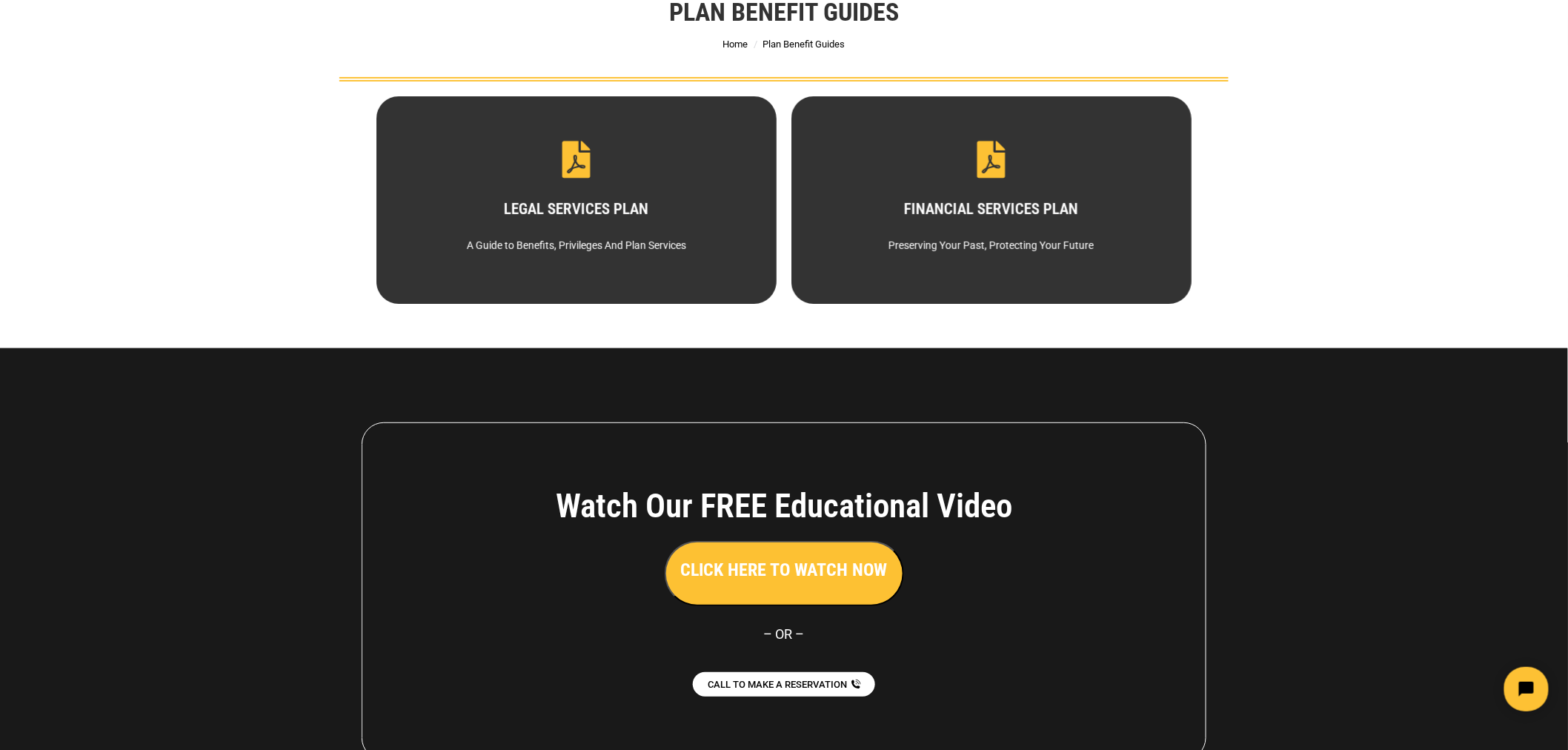
scroll to position [0, 0]
